Goal: Transaction & Acquisition: Purchase product/service

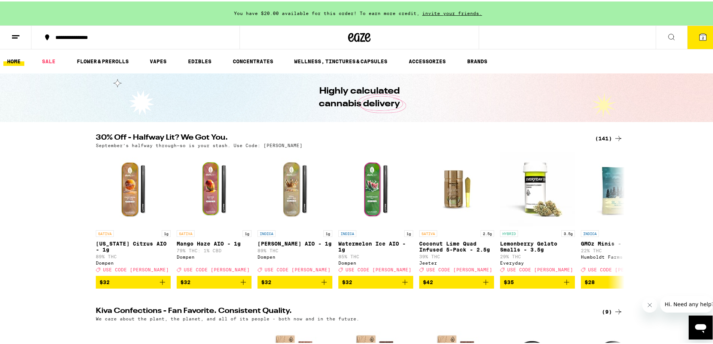
click at [700, 37] on icon at bounding box center [702, 35] width 7 height 7
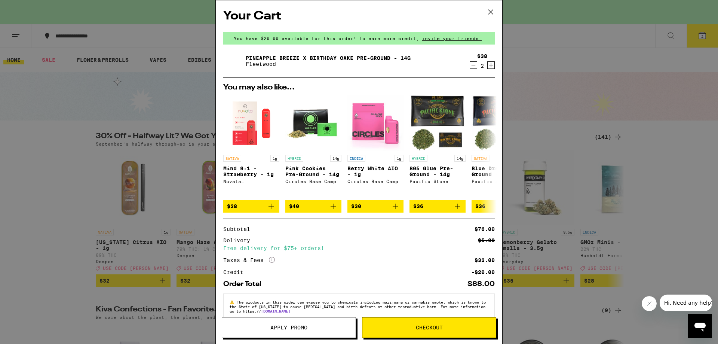
click at [492, 11] on icon at bounding box center [491, 12] width 4 height 4
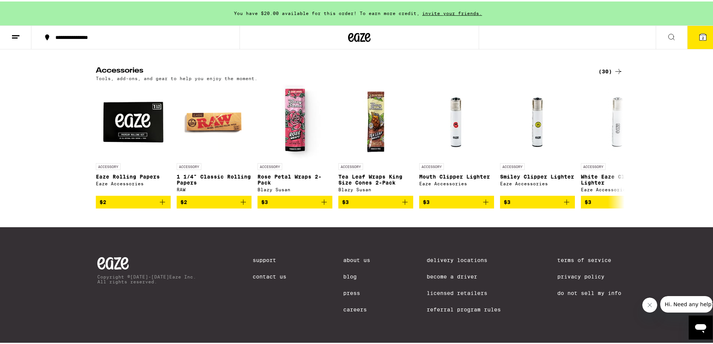
scroll to position [3289, 0]
click at [617, 150] on icon at bounding box center [617, 145] width 9 height 9
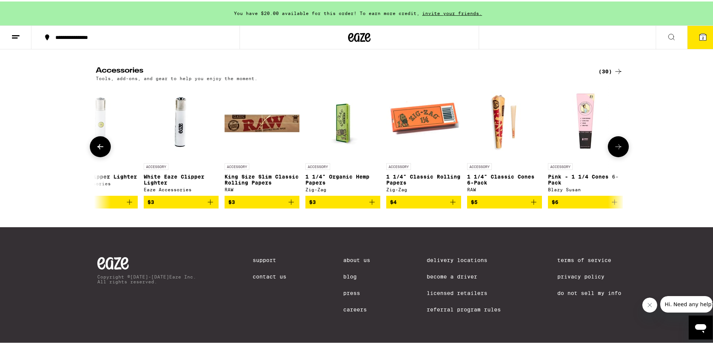
scroll to position [0, 445]
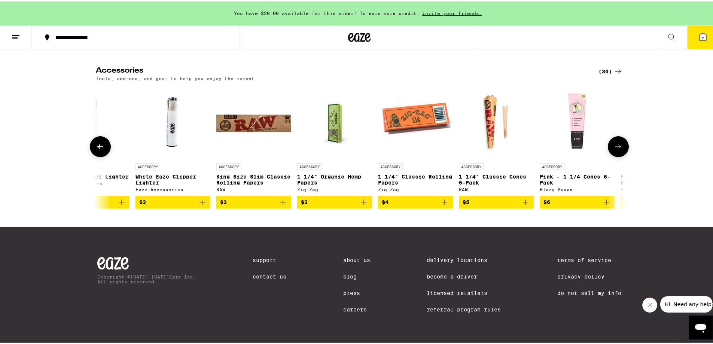
click at [617, 150] on icon at bounding box center [617, 145] width 9 height 9
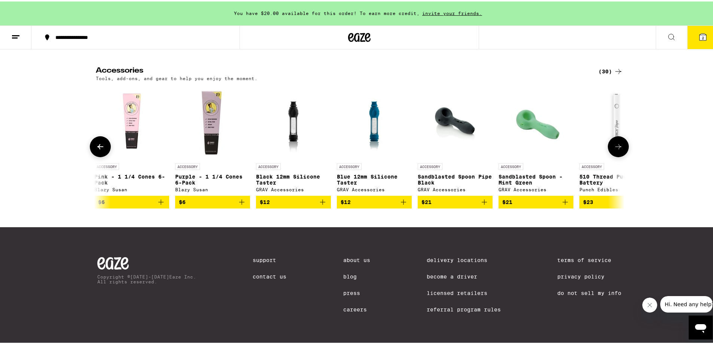
click at [617, 150] on icon at bounding box center [617, 145] width 9 height 9
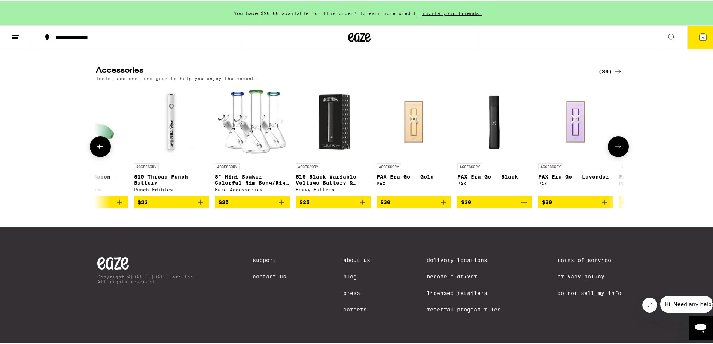
click at [617, 150] on icon at bounding box center [617, 145] width 9 height 9
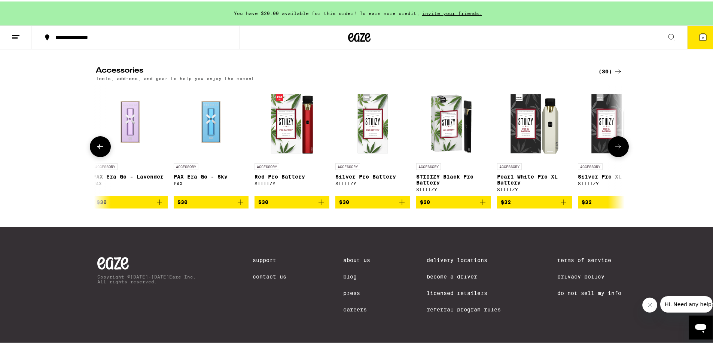
click at [617, 150] on icon at bounding box center [617, 145] width 9 height 9
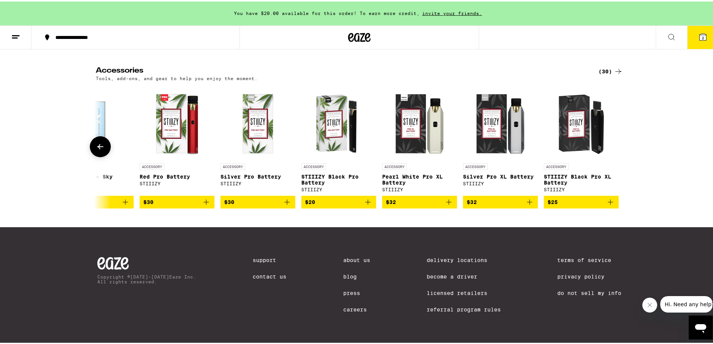
scroll to position [0, 1897]
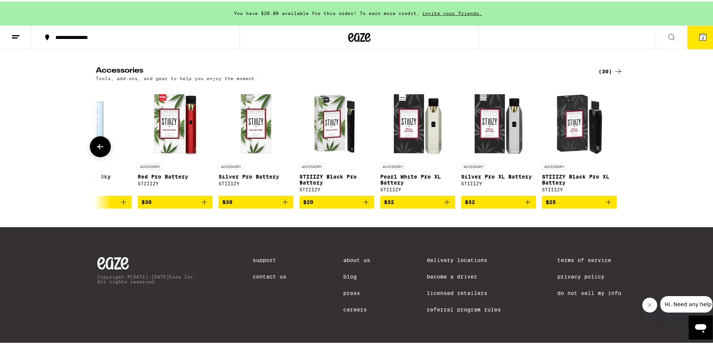
click at [617, 156] on div at bounding box center [617, 145] width 21 height 21
click at [625, 156] on div at bounding box center [617, 145] width 21 height 21
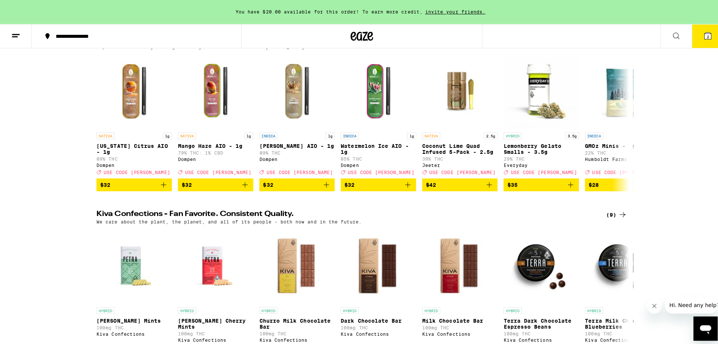
scroll to position [0, 0]
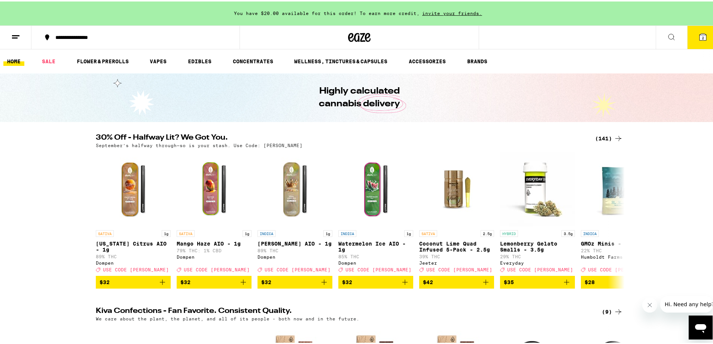
click at [690, 41] on button "2" at bounding box center [702, 35] width 31 height 23
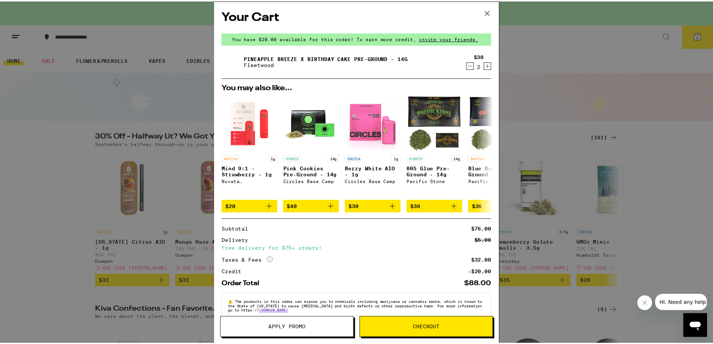
scroll to position [12, 0]
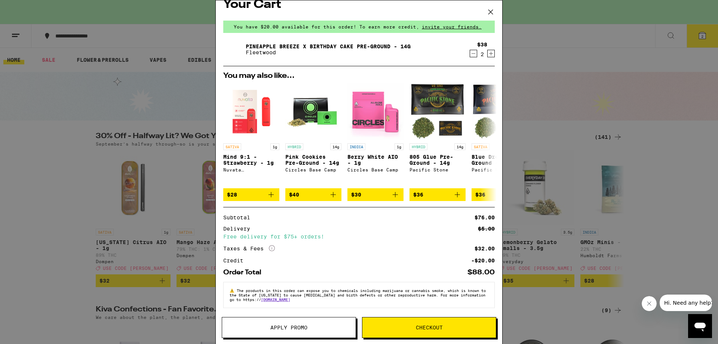
click at [413, 328] on span "Checkout" at bounding box center [429, 327] width 134 height 5
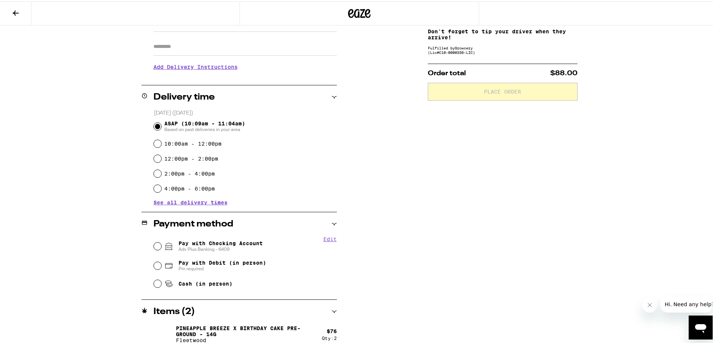
scroll to position [130, 0]
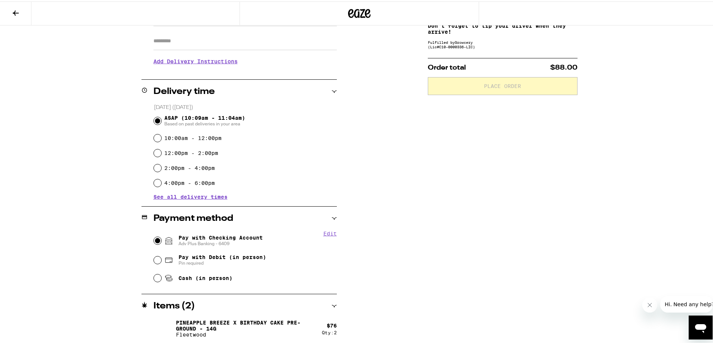
click at [154, 240] on input "Pay with Checking Account Adv Plus Banking - 6409" at bounding box center [157, 238] width 7 height 7
radio input "true"
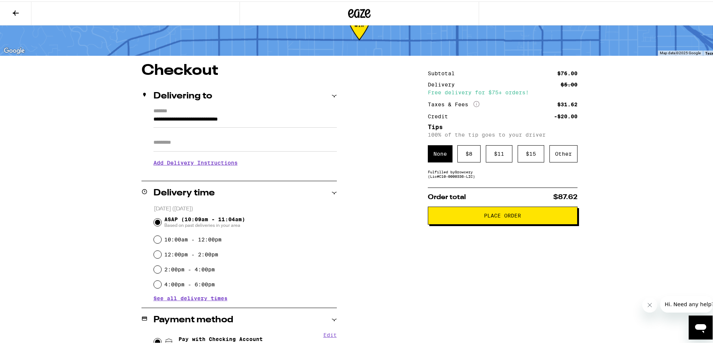
scroll to position [75, 0]
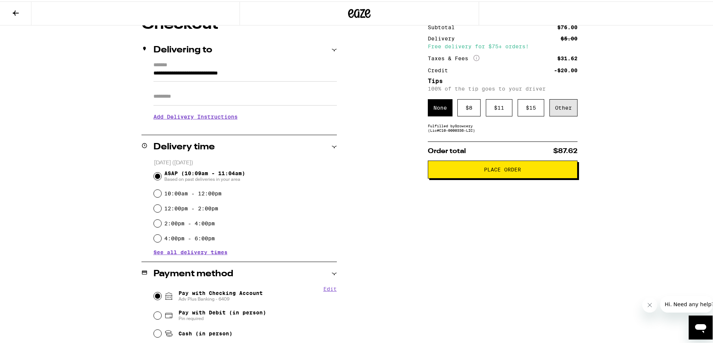
click at [569, 105] on div "Other" at bounding box center [563, 106] width 28 height 17
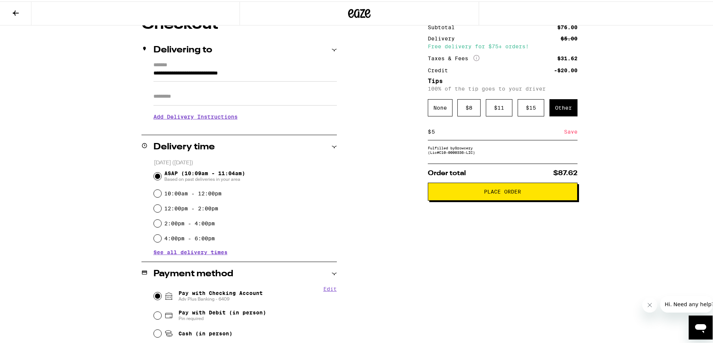
type input "5"
click at [564, 132] on div "Save" at bounding box center [570, 130] width 13 height 16
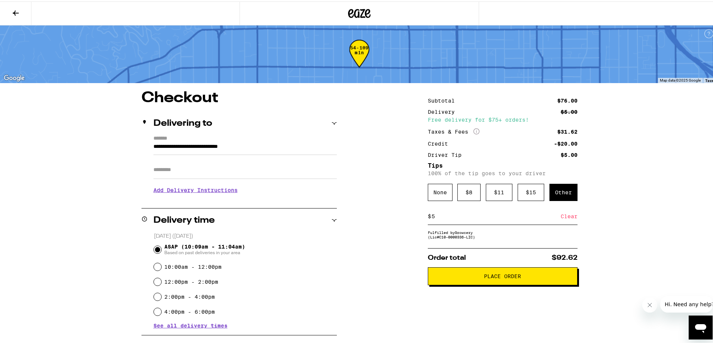
scroll to position [0, 0]
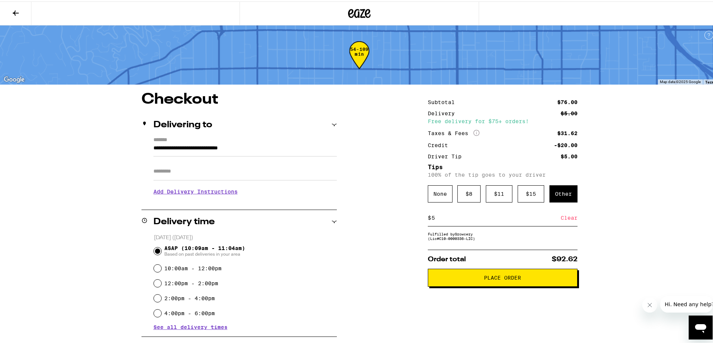
click at [520, 283] on button "Place Order" at bounding box center [503, 276] width 150 height 18
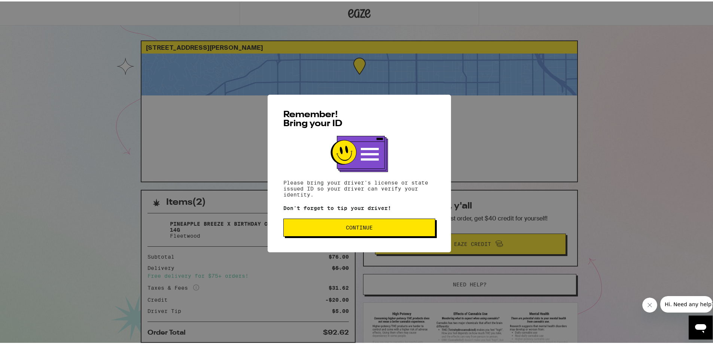
click at [330, 227] on span "Continue" at bounding box center [359, 225] width 139 height 5
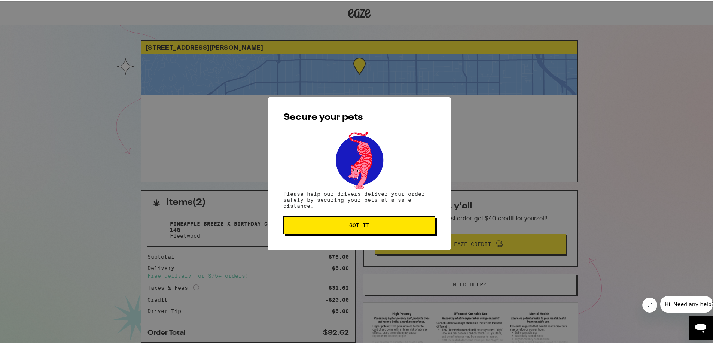
click at [330, 227] on button "Got it" at bounding box center [359, 224] width 152 height 18
